Goal: Task Accomplishment & Management: Use online tool/utility

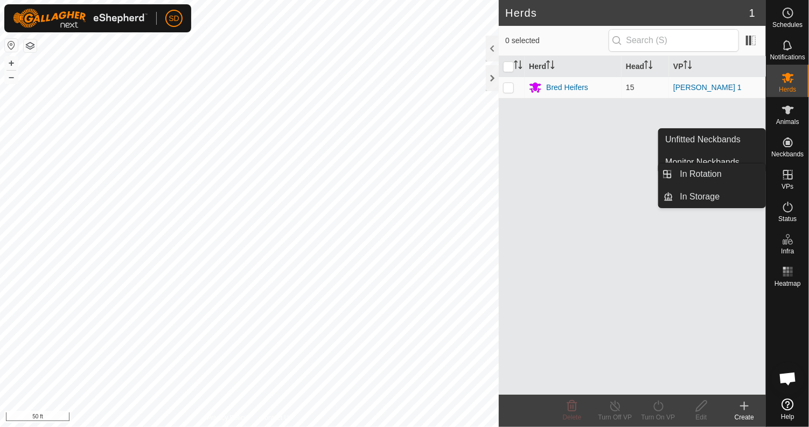
drag, startPoint x: 789, startPoint y: 165, endPoint x: 793, endPoint y: 177, distance: 12.6
click at [793, 177] on icon at bounding box center [788, 174] width 13 height 13
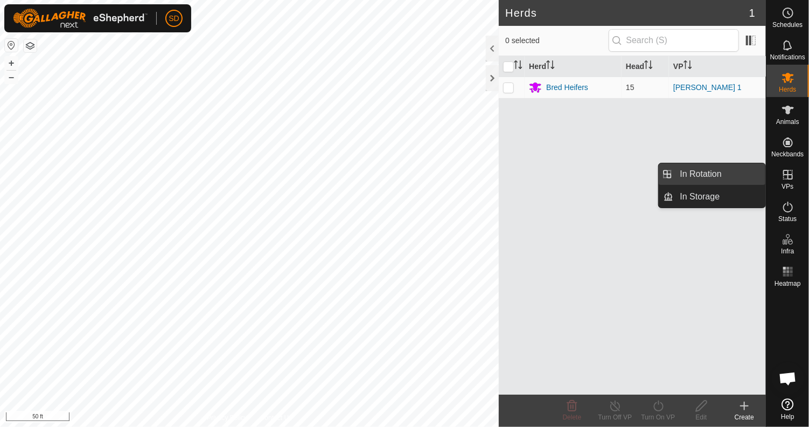
click at [696, 172] on link "In Rotation" at bounding box center [720, 174] width 92 height 22
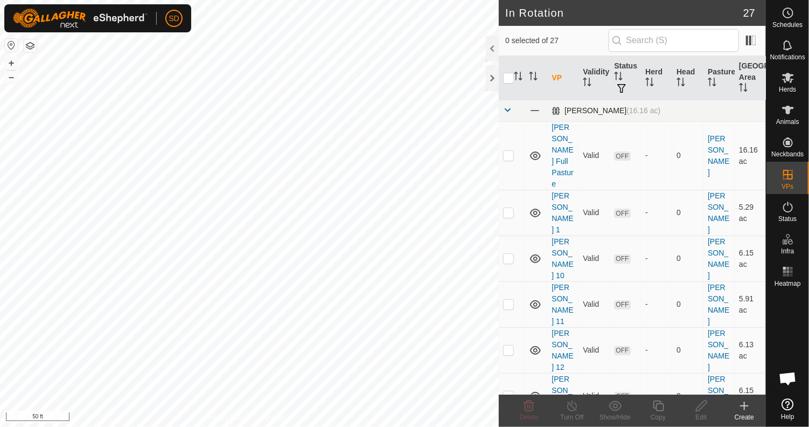
click at [507, 108] on span at bounding box center [507, 110] width 9 height 9
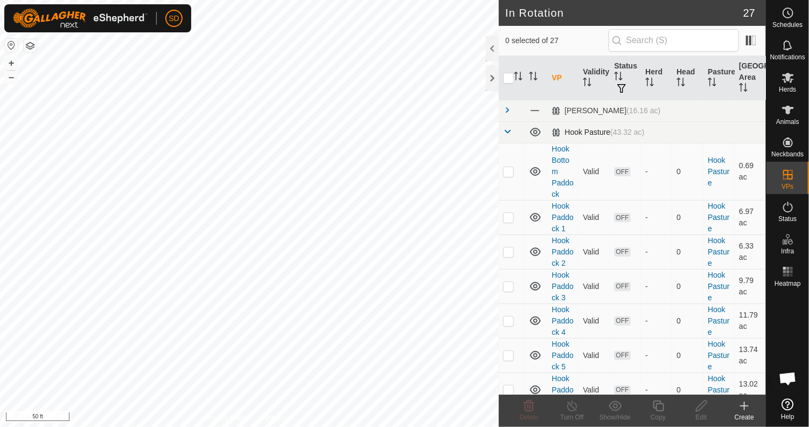
click at [505, 133] on span at bounding box center [507, 131] width 9 height 9
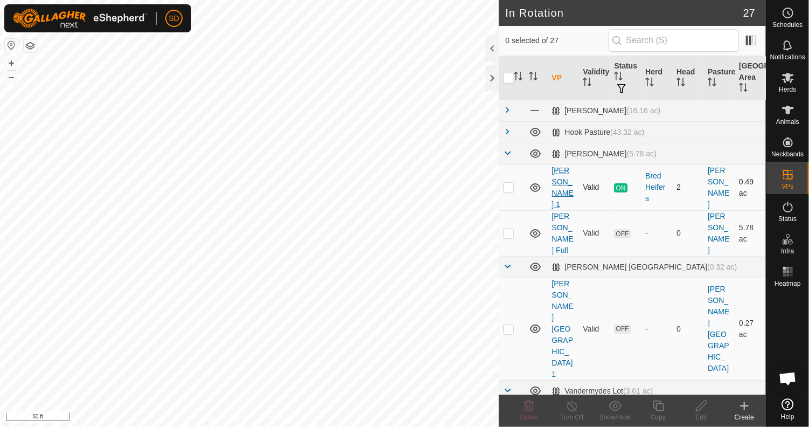
click at [567, 176] on link "[PERSON_NAME] 1" at bounding box center [563, 187] width 22 height 43
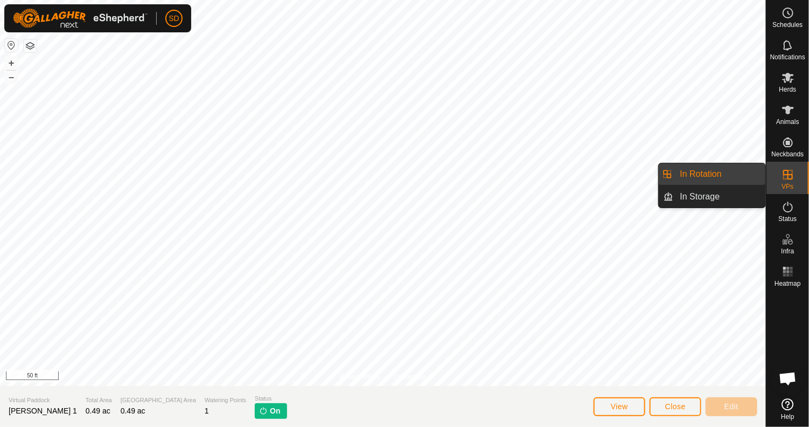
click at [788, 179] on icon at bounding box center [788, 174] width 13 height 13
click at [711, 171] on link "In Rotation" at bounding box center [720, 174] width 92 height 22
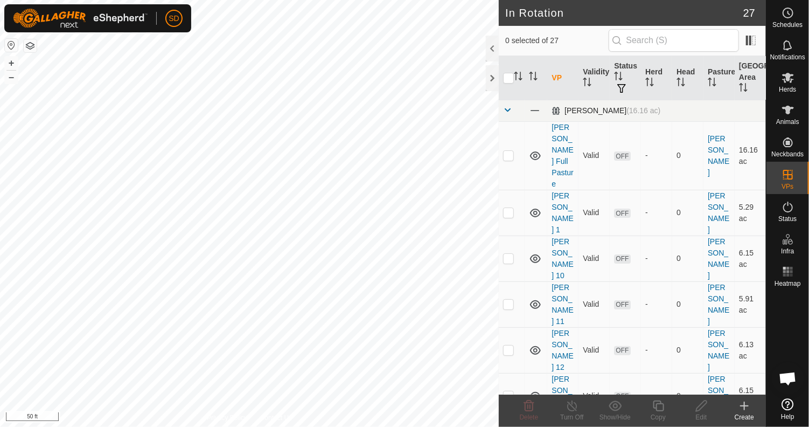
click at [509, 109] on span at bounding box center [507, 110] width 9 height 9
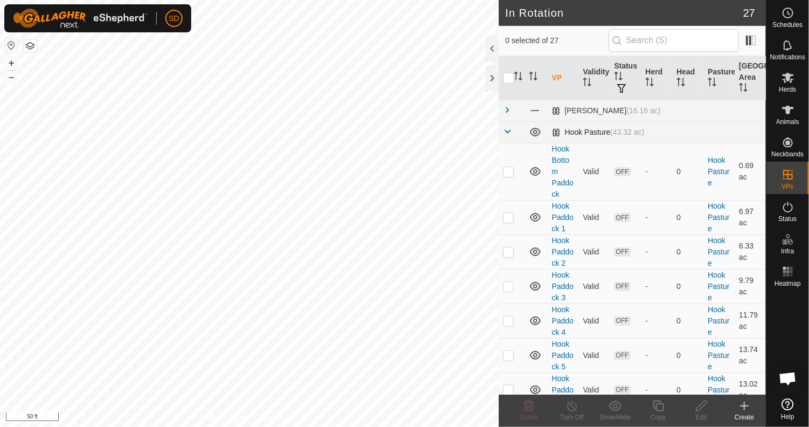
click at [508, 131] on span at bounding box center [507, 131] width 9 height 9
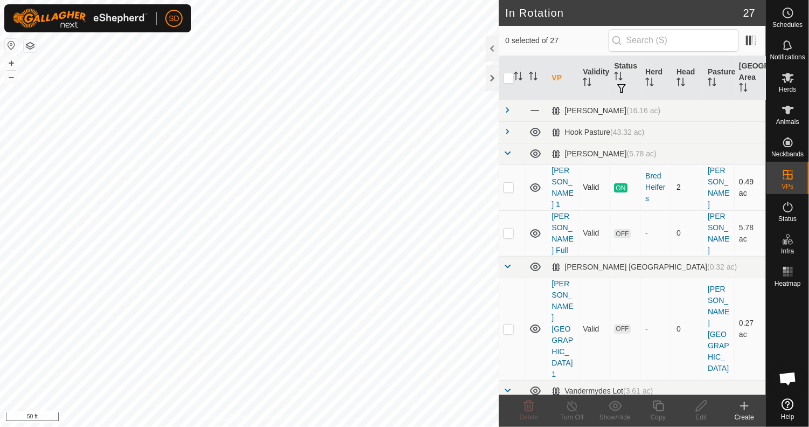
click at [509, 183] on p-checkbox at bounding box center [508, 187] width 11 height 9
checkbox input "true"
click at [658, 407] on icon at bounding box center [658, 405] width 13 height 13
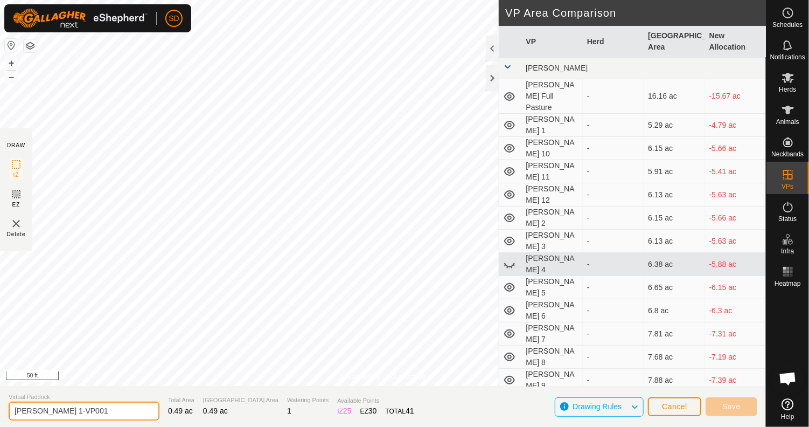
click at [84, 411] on input "[PERSON_NAME] 1-VP001" at bounding box center [84, 410] width 151 height 19
type input "[PERSON_NAME] 2"
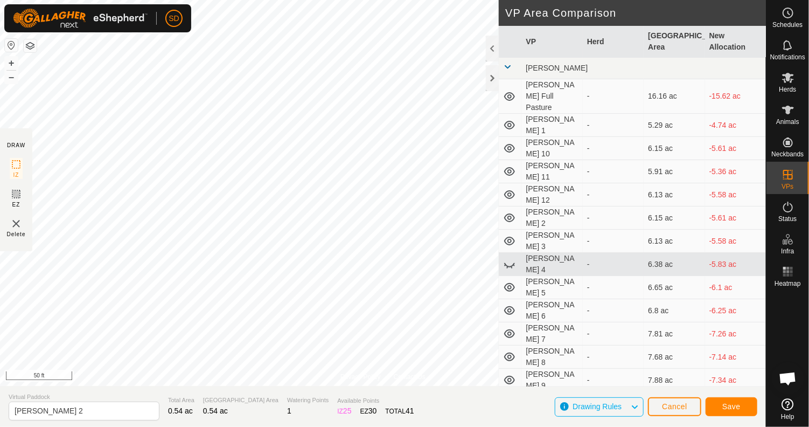
click at [507, 64] on span at bounding box center [507, 67] width 9 height 9
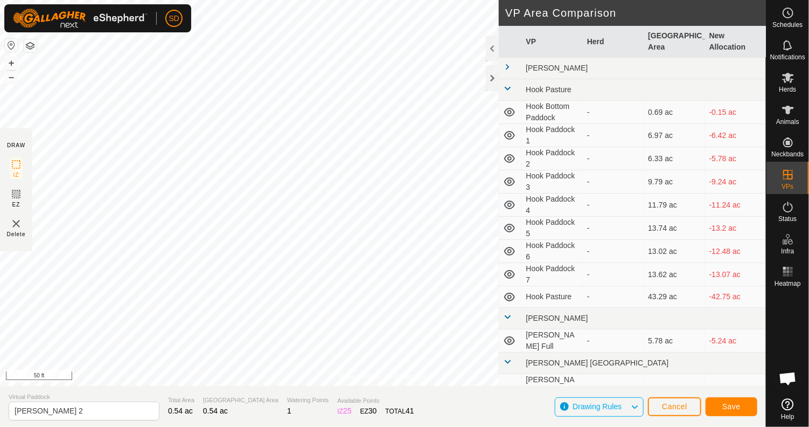
click at [505, 86] on span at bounding box center [507, 88] width 9 height 9
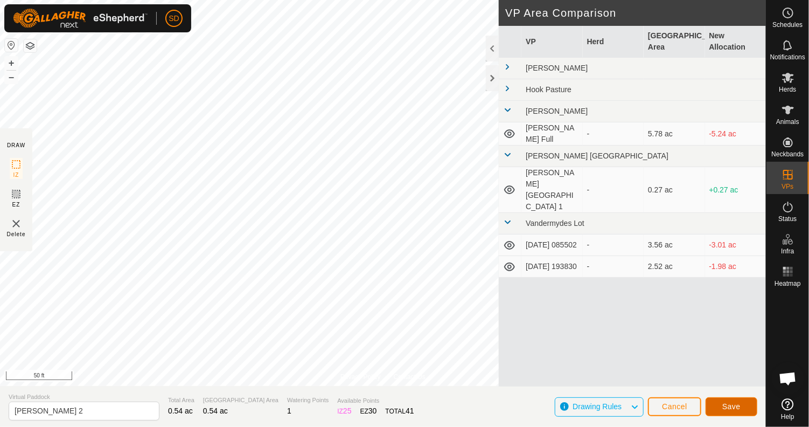
click at [736, 406] on span "Save" at bounding box center [732, 406] width 18 height 9
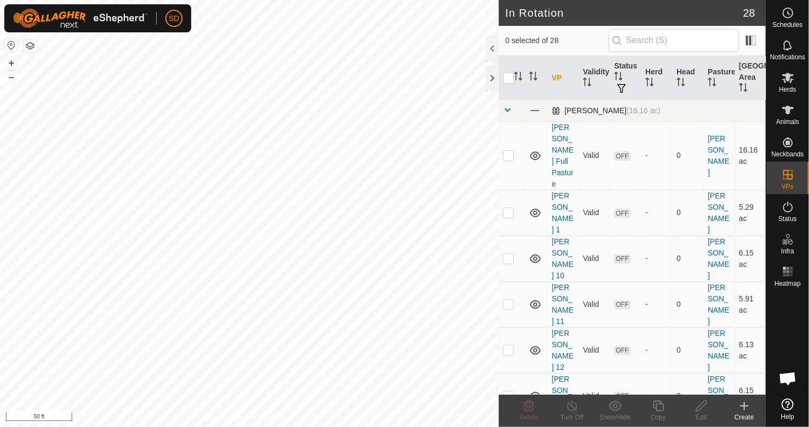
click at [505, 106] on span at bounding box center [507, 110] width 9 height 9
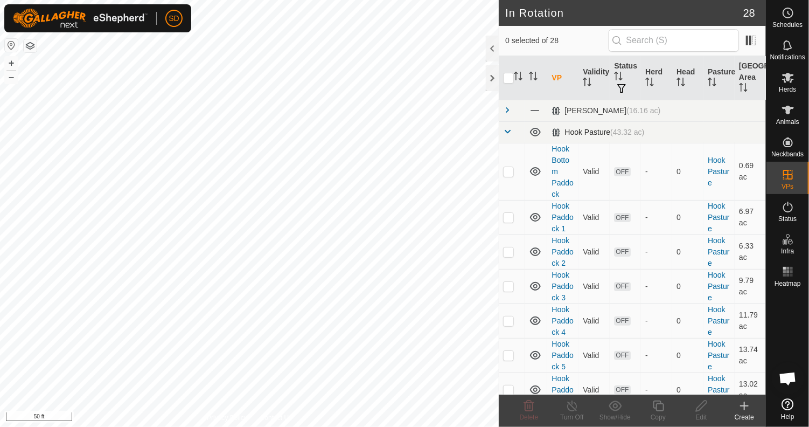
click at [509, 130] on span at bounding box center [507, 131] width 9 height 9
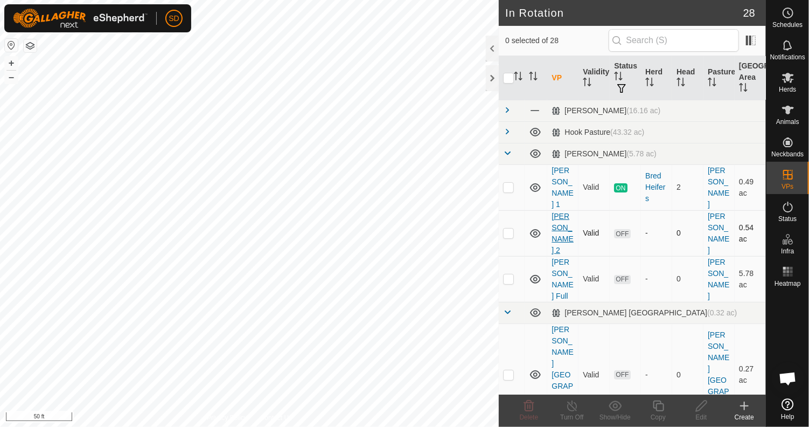
click at [559, 212] on link "[PERSON_NAME] 2" at bounding box center [563, 233] width 22 height 43
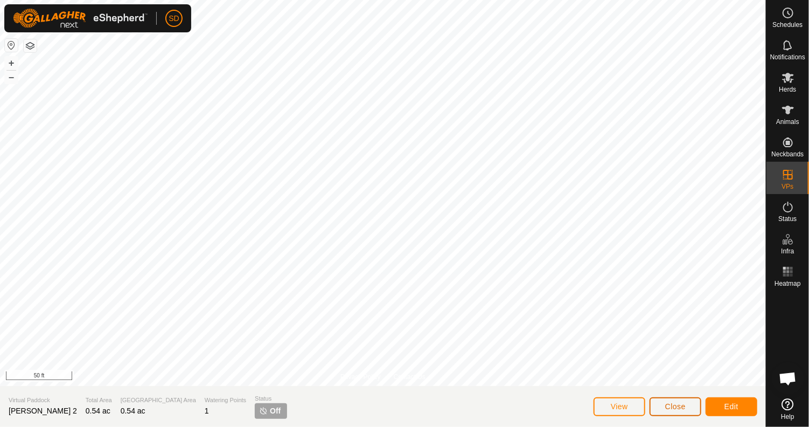
click at [660, 409] on button "Close" at bounding box center [676, 406] width 52 height 19
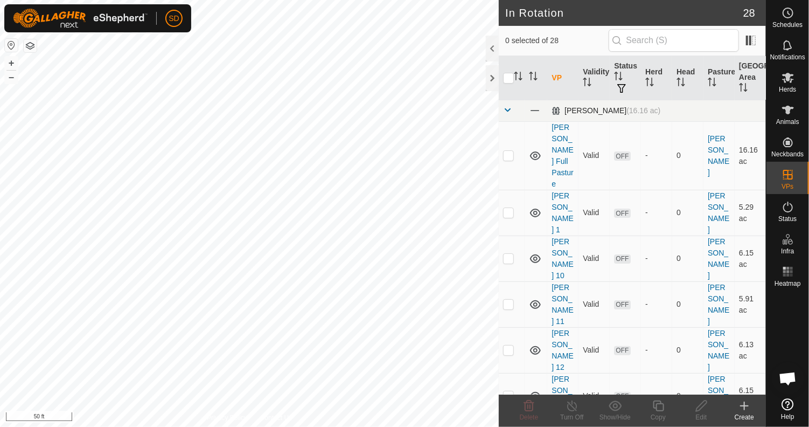
click at [507, 108] on span at bounding box center [507, 110] width 9 height 9
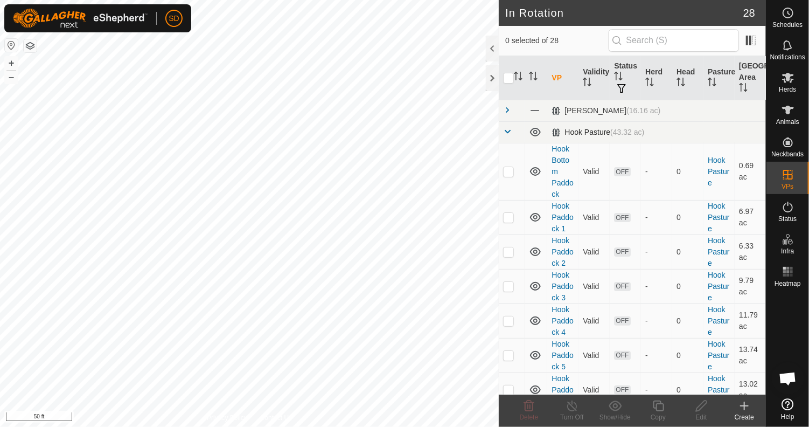
click at [507, 131] on span at bounding box center [507, 131] width 9 height 9
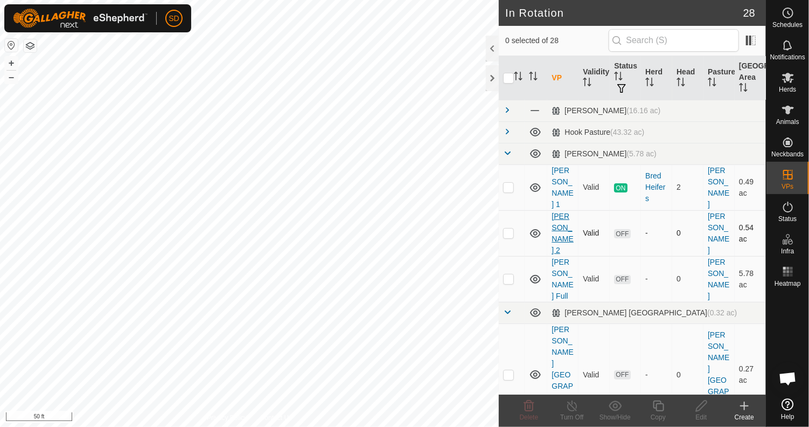
click at [558, 212] on link "[PERSON_NAME] 2" at bounding box center [563, 233] width 22 height 43
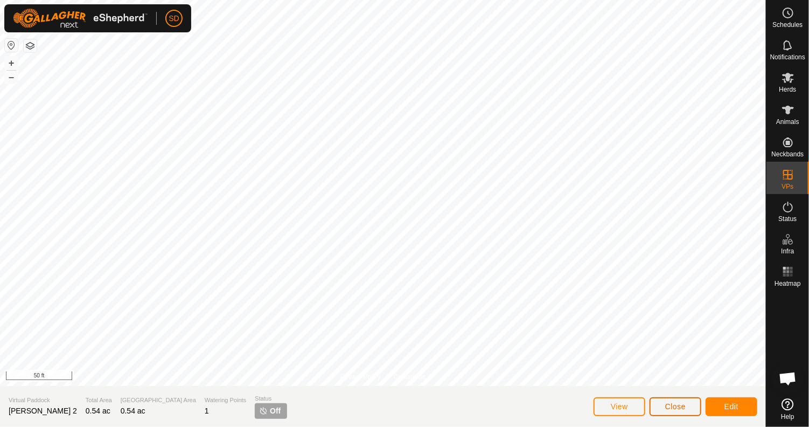
click at [674, 411] on span "Close" at bounding box center [675, 406] width 20 height 9
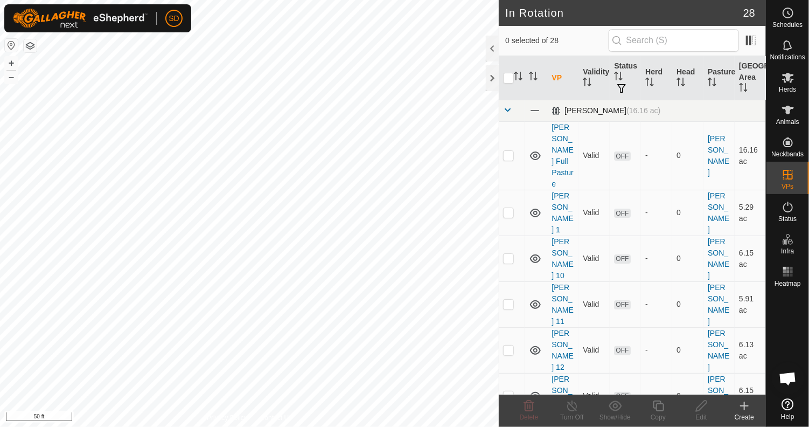
click at [510, 109] on span at bounding box center [507, 110] width 9 height 9
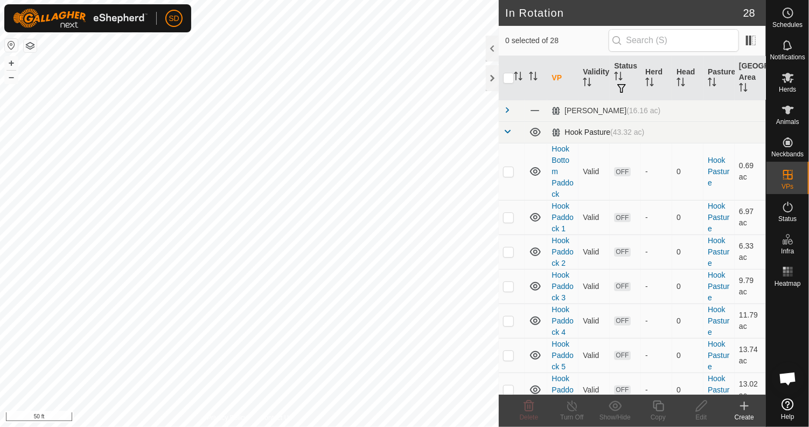
click at [509, 128] on span at bounding box center [507, 131] width 9 height 9
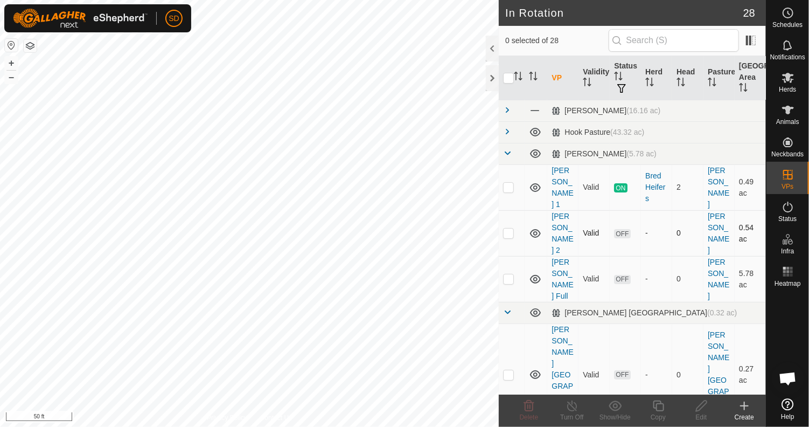
click at [510, 228] on p-checkbox at bounding box center [508, 232] width 11 height 9
checkbox input "true"
click at [659, 412] on div "Copy" at bounding box center [658, 417] width 43 height 10
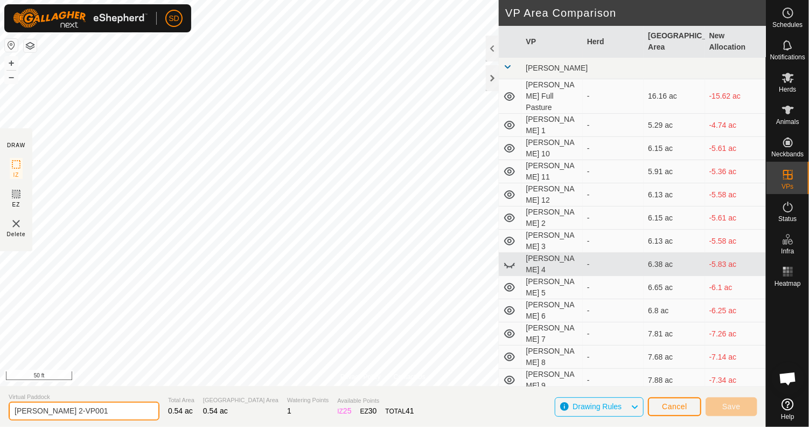
click at [94, 412] on input "[PERSON_NAME] 2-VP001" at bounding box center [84, 410] width 151 height 19
type input "[PERSON_NAME] 3"
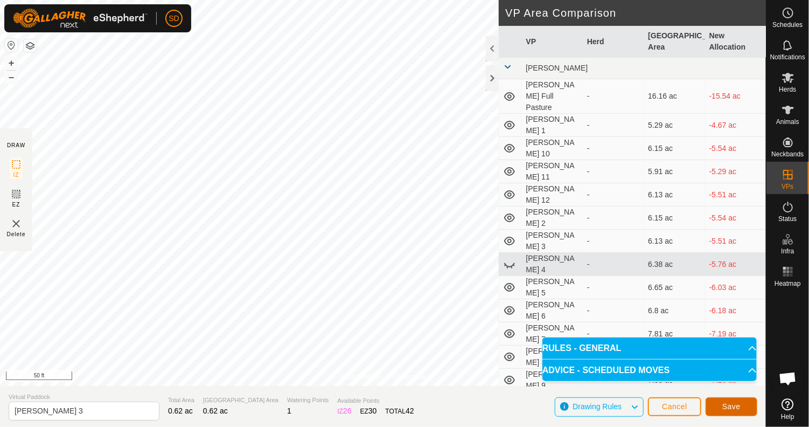
click at [733, 408] on span "Save" at bounding box center [732, 406] width 18 height 9
